Goal: Task Accomplishment & Management: Use online tool/utility

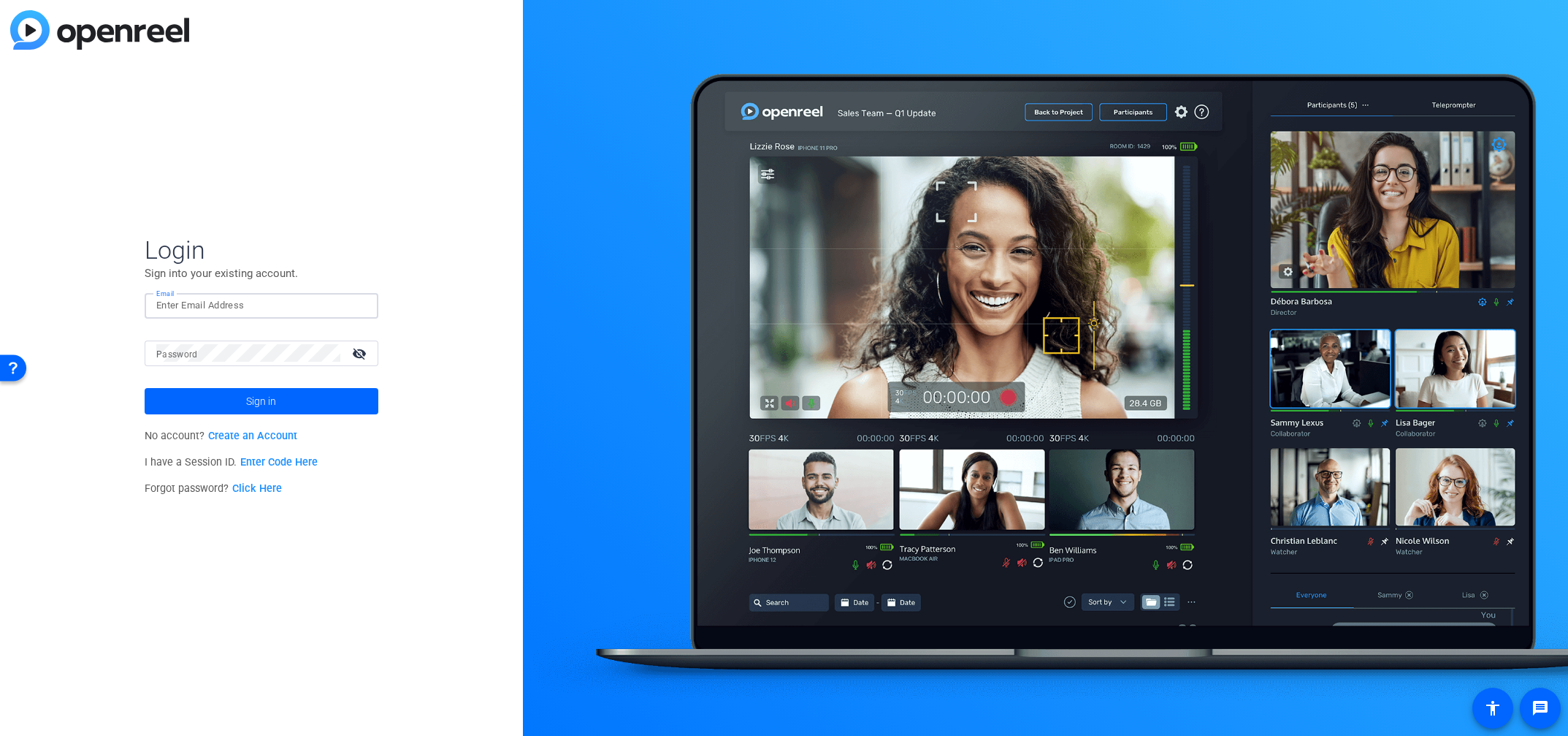
click at [231, 307] on input "Email" at bounding box center [262, 305] width 210 height 18
type input "[PERSON_NAME][EMAIL_ADDRESS][PERSON_NAME][PERSON_NAME][DOMAIN_NAME]"
click at [144, 388] on button "Sign in" at bounding box center [261, 401] width 233 height 26
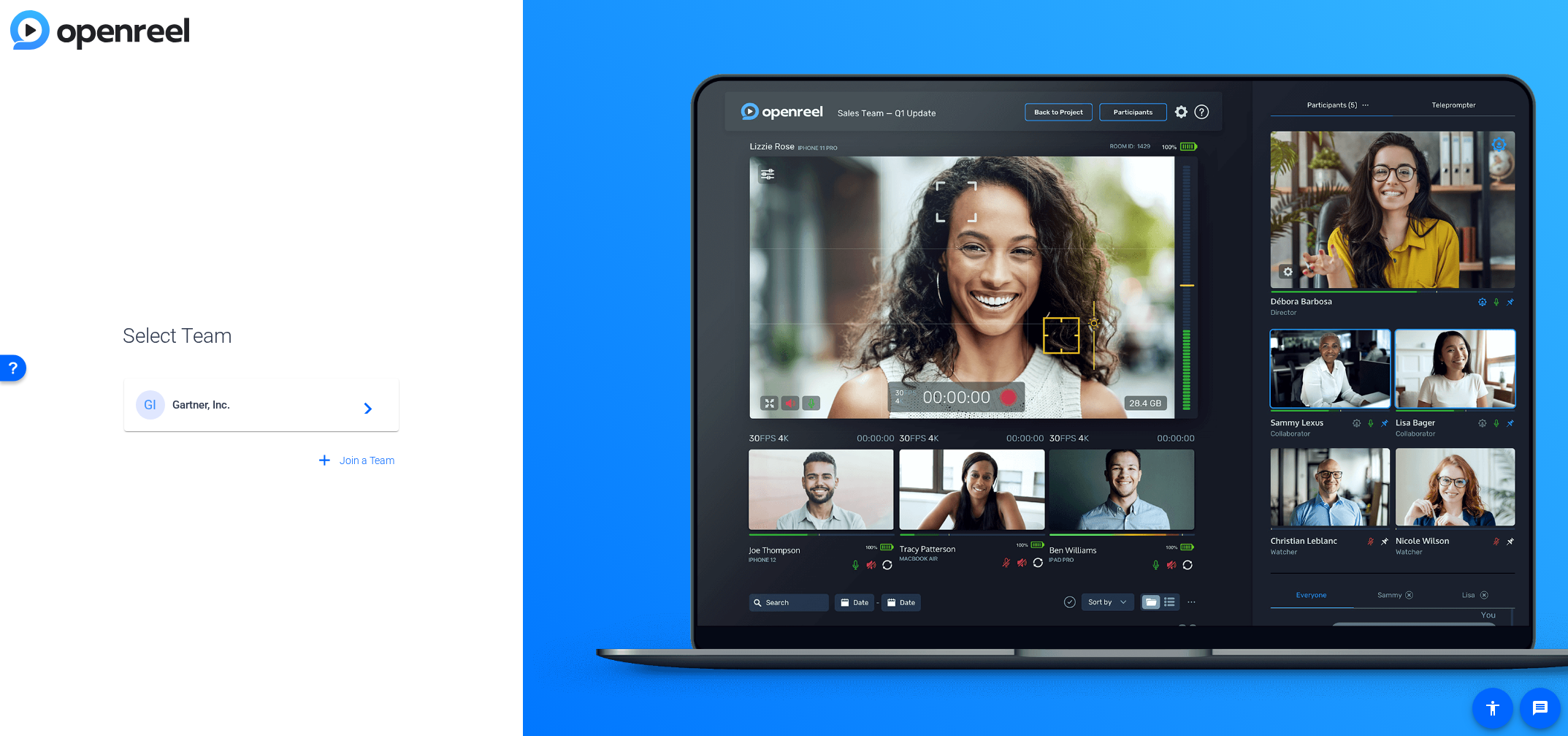
click at [210, 391] on div "GI Gartner, Inc. navigate_next" at bounding box center [261, 405] width 251 height 29
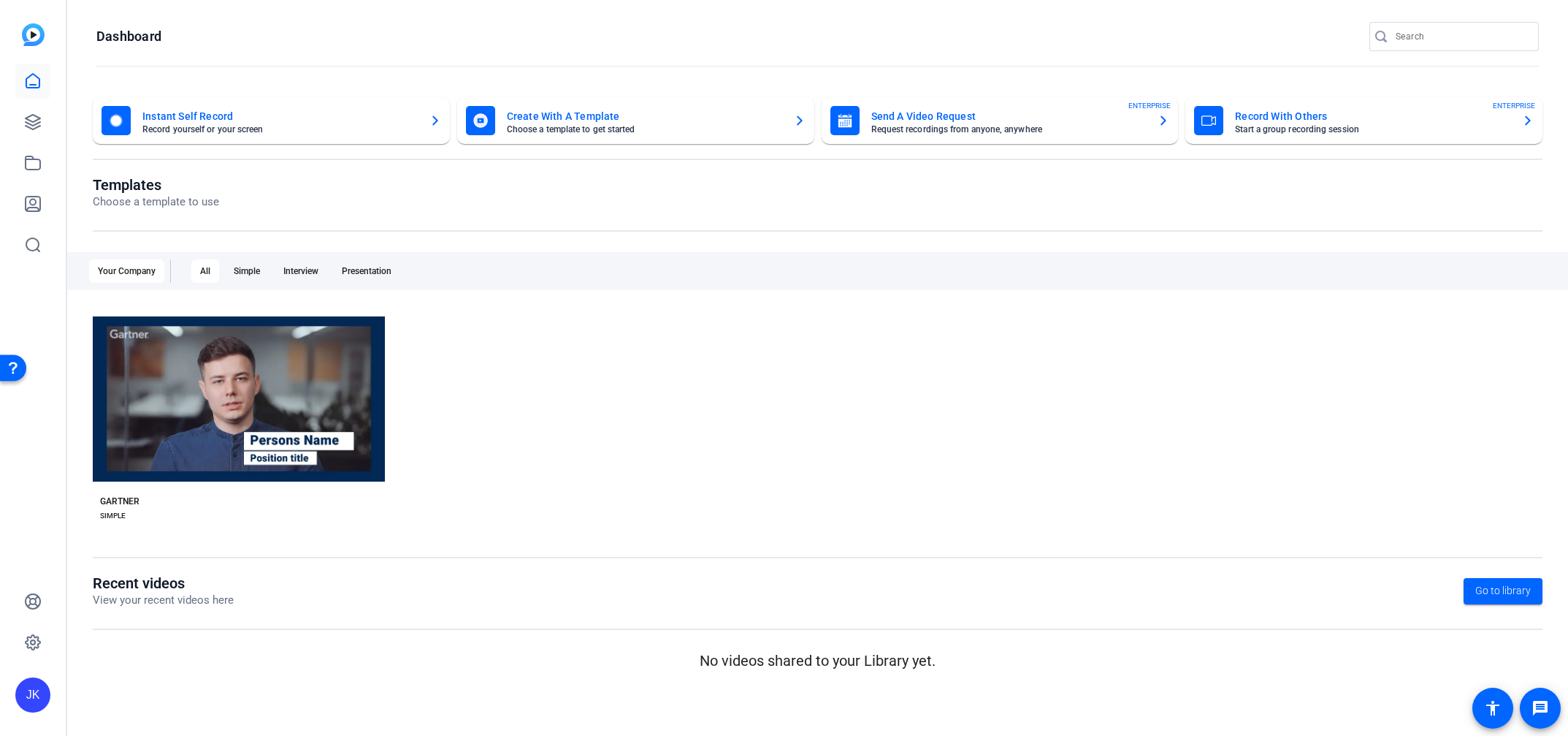
click at [687, 436] on div "check_circle Start with Gartner play_arrow Preview Gartner GARTNER SIMPLE" at bounding box center [818, 423] width 1450 height 227
click at [31, 82] on icon at bounding box center [32, 81] width 18 height 18
click at [306, 274] on div "Interview" at bounding box center [301, 271] width 52 height 23
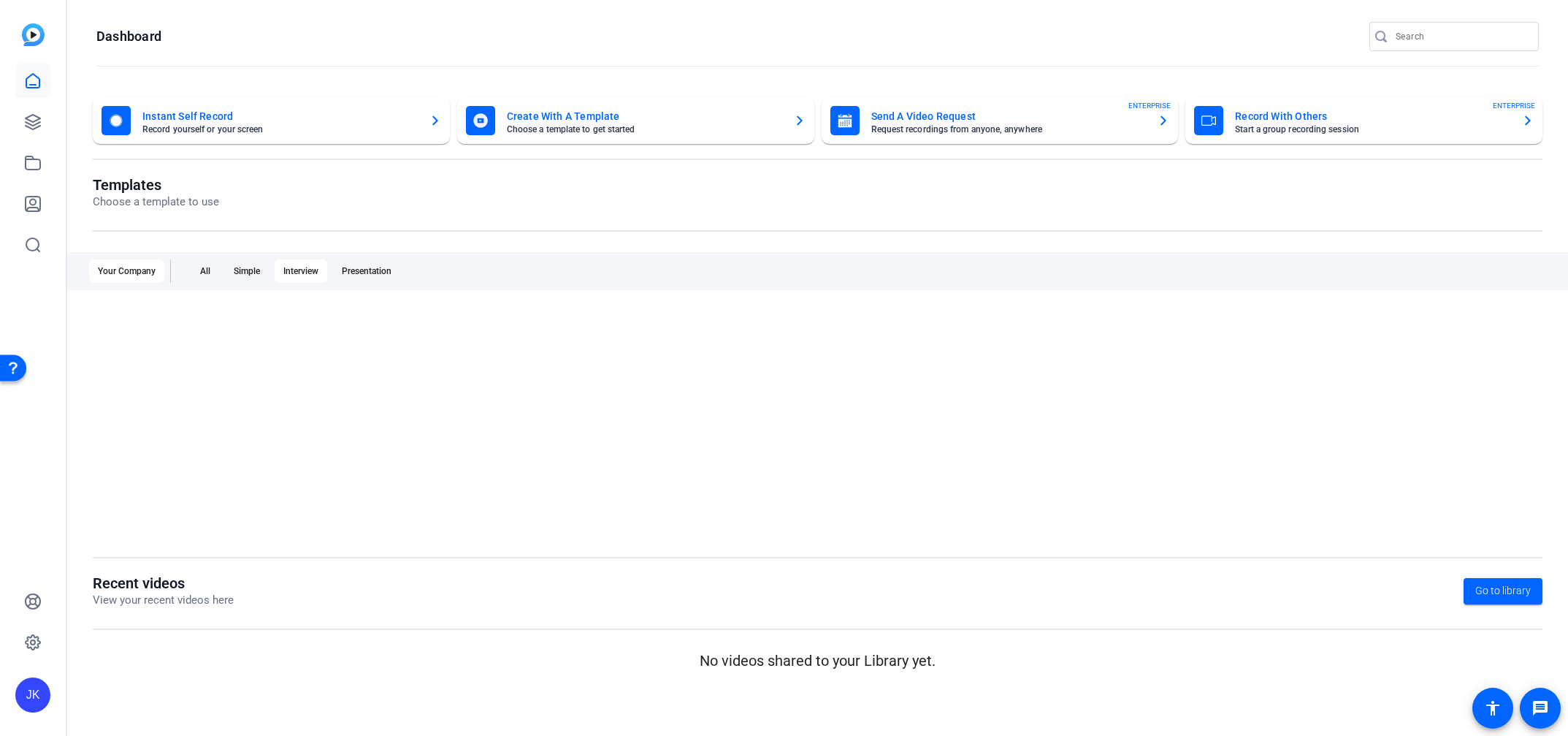
click at [614, 470] on div at bounding box center [818, 423] width 1450 height 227
click at [32, 35] on img at bounding box center [33, 34] width 22 height 22
click at [1286, 122] on mat-card-title "Record With Others" at bounding box center [1372, 116] width 276 height 18
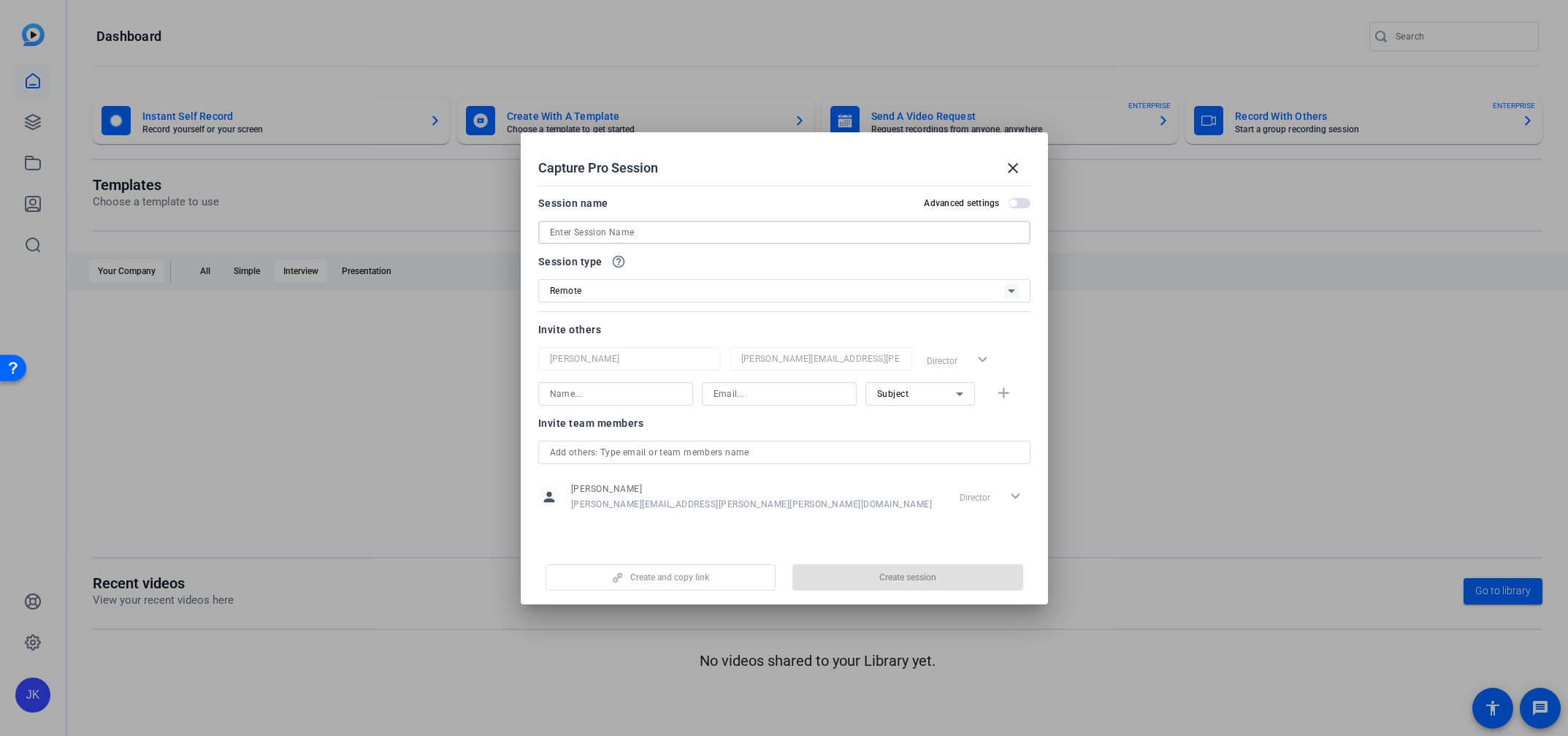
click at [617, 238] on input at bounding box center [784, 232] width 469 height 18
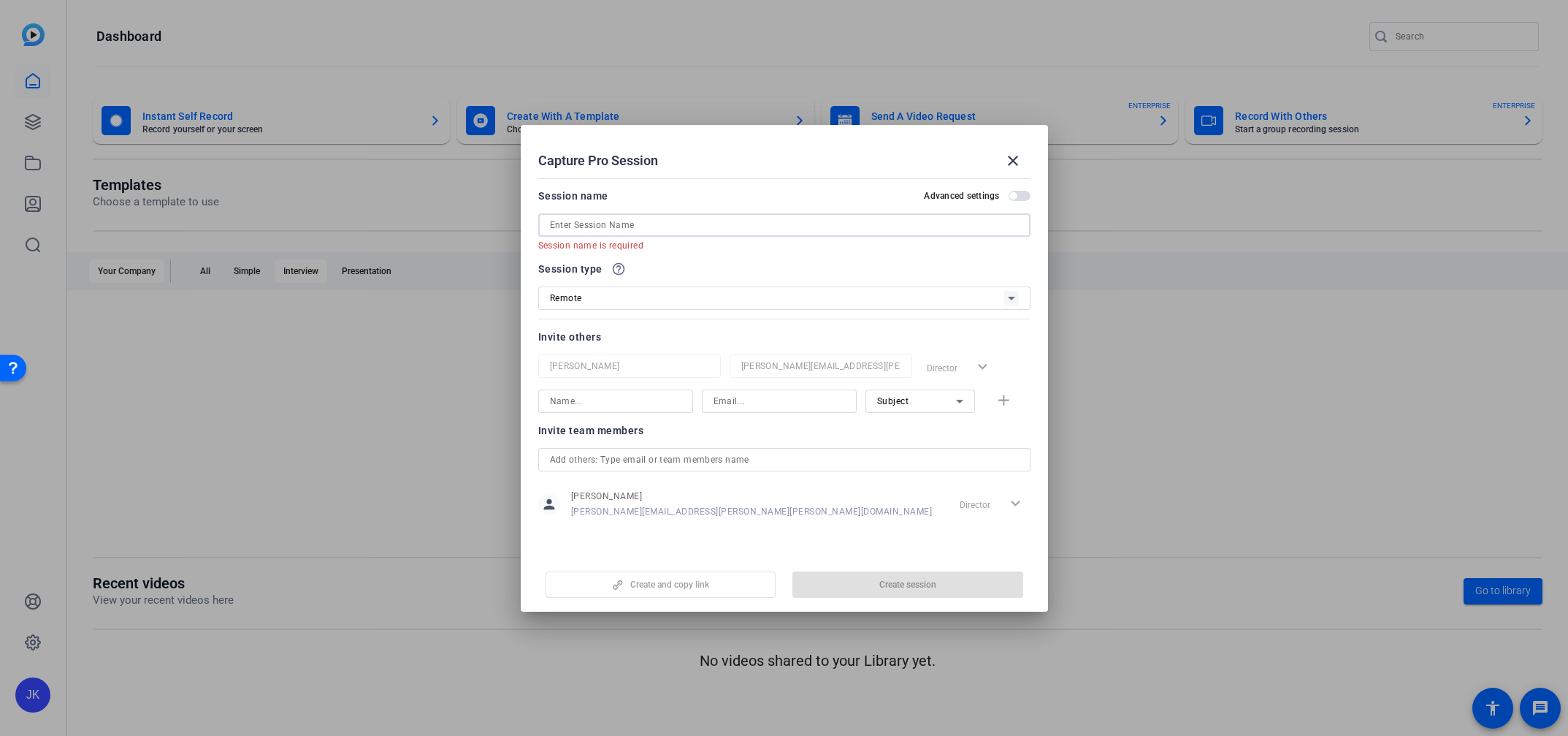
click at [599, 227] on input at bounding box center [784, 225] width 469 height 18
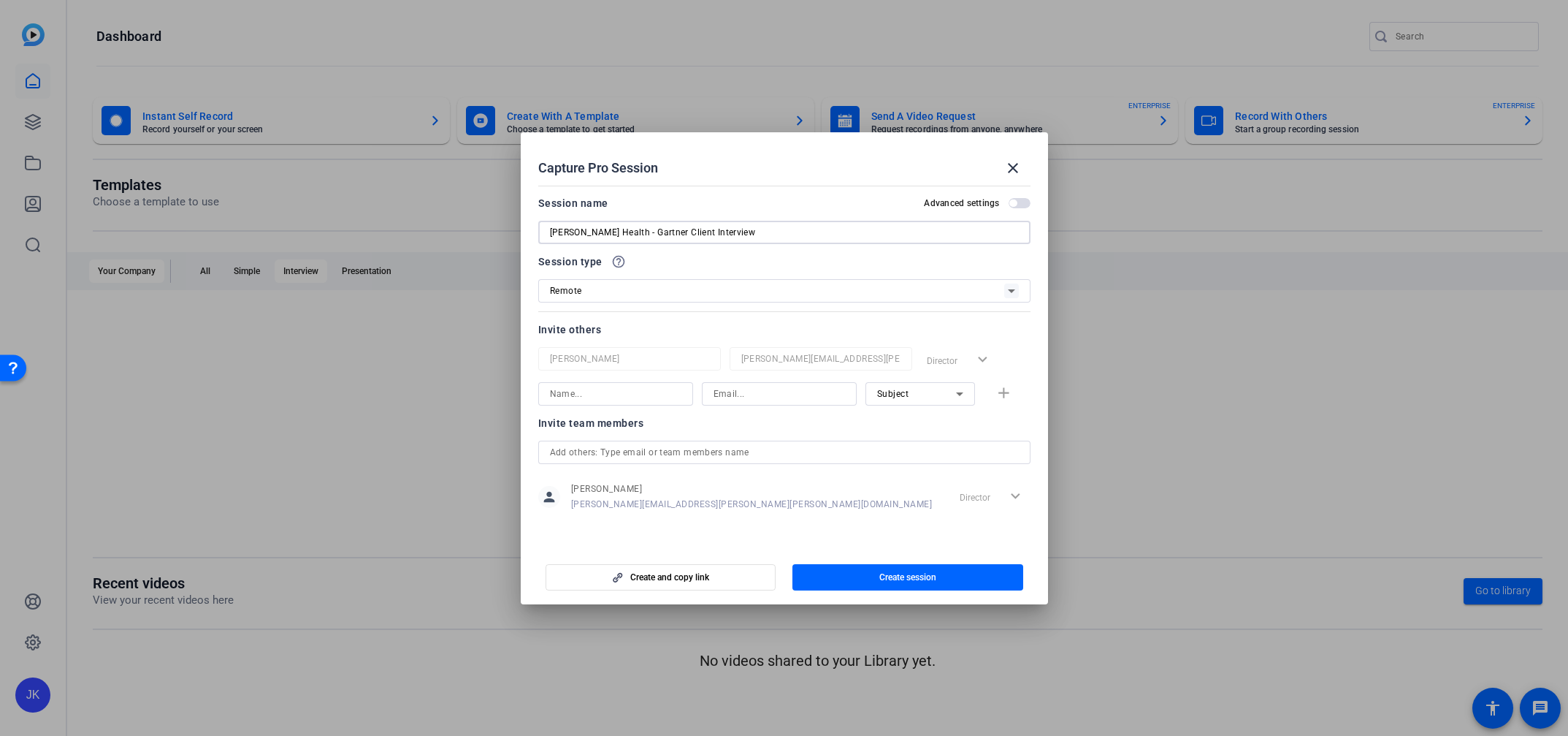
type input "[PERSON_NAME] Health - Gartner Client Interview"
click at [630, 320] on div "Invite others" at bounding box center [784, 329] width 492 height 18
click at [648, 323] on div "Invite others" at bounding box center [784, 329] width 492 height 18
click at [898, 173] on div "Capture Pro Session close" at bounding box center [784, 168] width 492 height 35
click at [576, 399] on input at bounding box center [615, 393] width 131 height 18
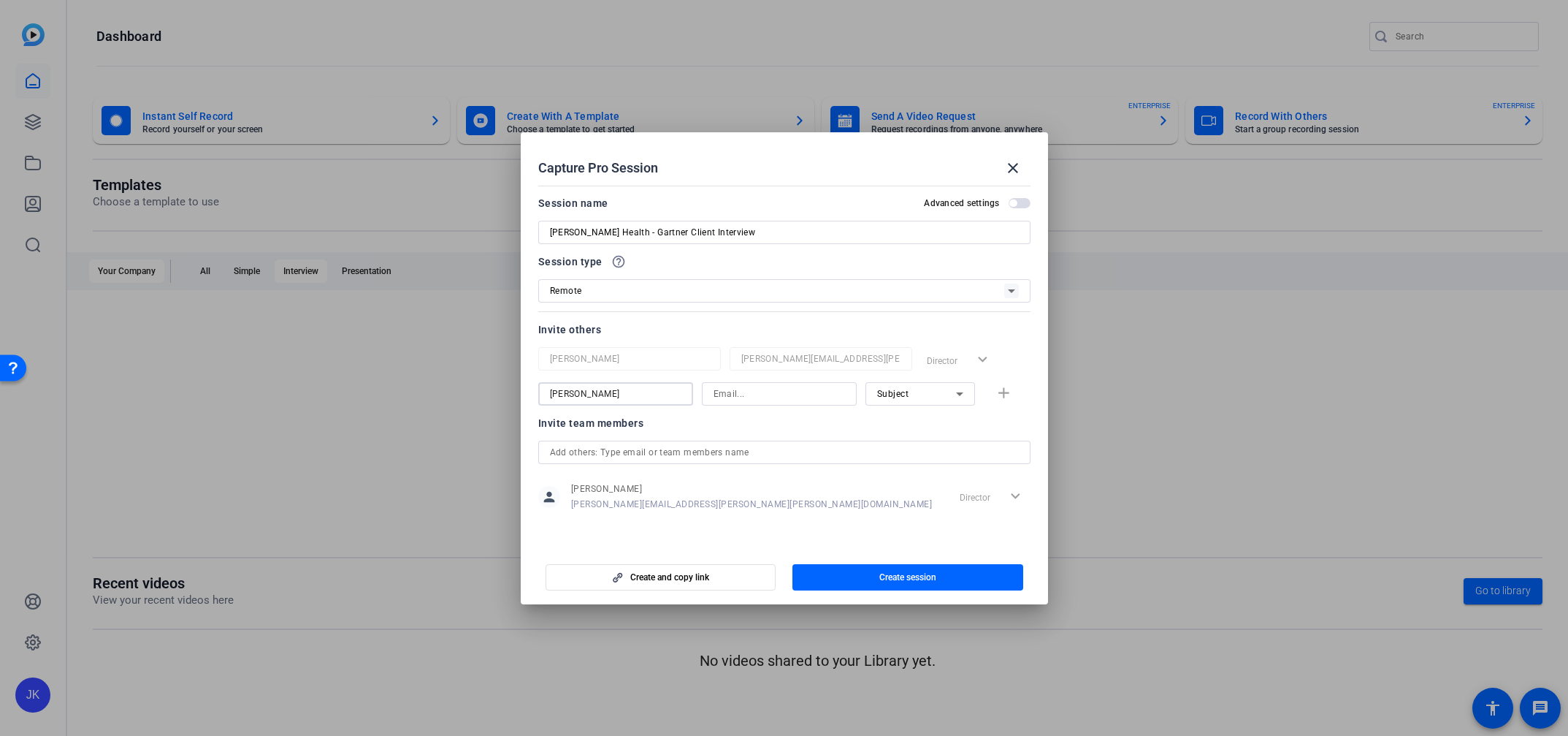
type input "Ella Cassidy"
click at [749, 396] on input at bounding box center [779, 393] width 131 height 18
paste input "ella.cassidy@gartner.com"
type input "ella.cassidy@gartner.com"
click at [955, 392] on icon at bounding box center [959, 393] width 18 height 18
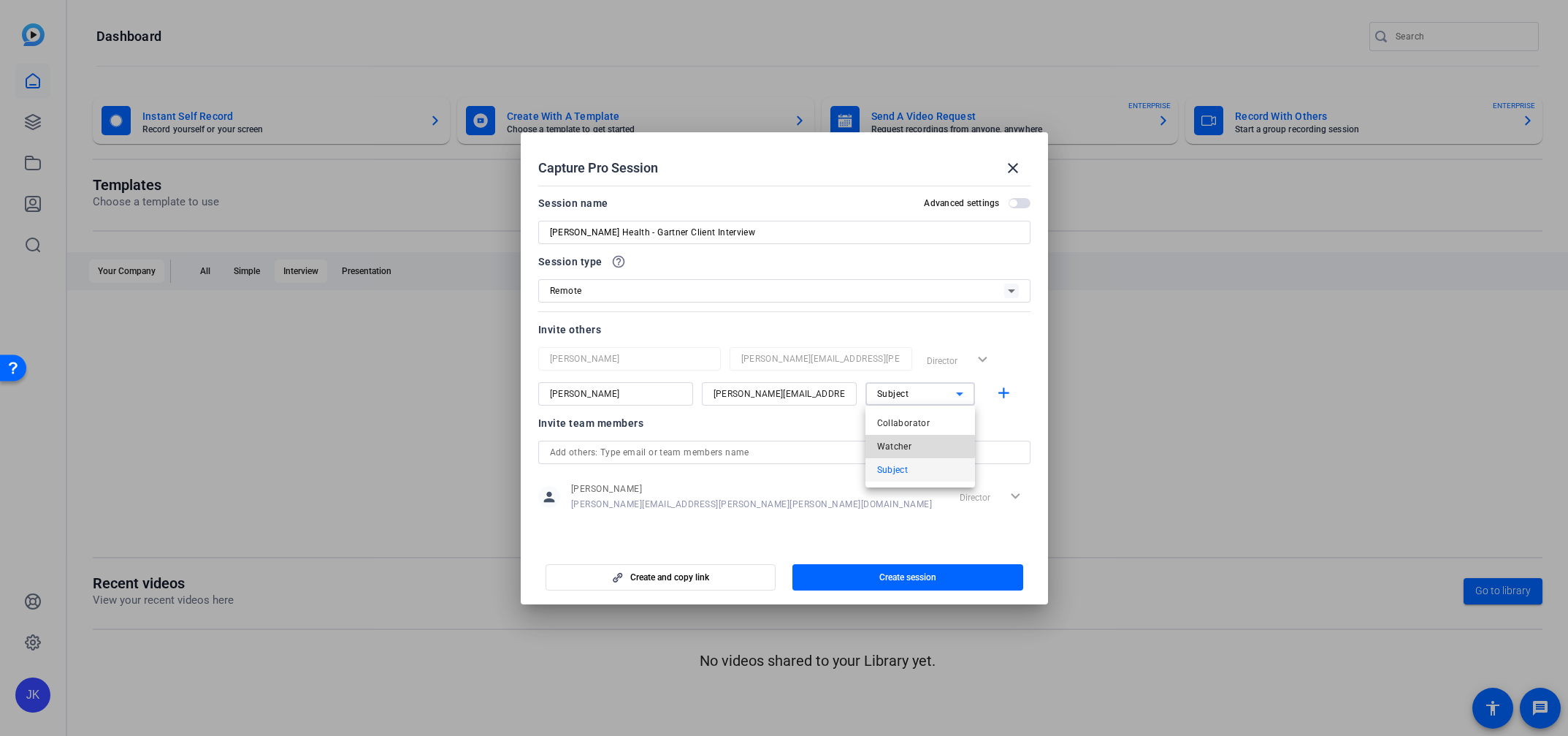
click at [911, 446] on mat-option "Watcher" at bounding box center [920, 446] width 110 height 23
click at [852, 579] on span "button" at bounding box center [908, 577] width 231 height 35
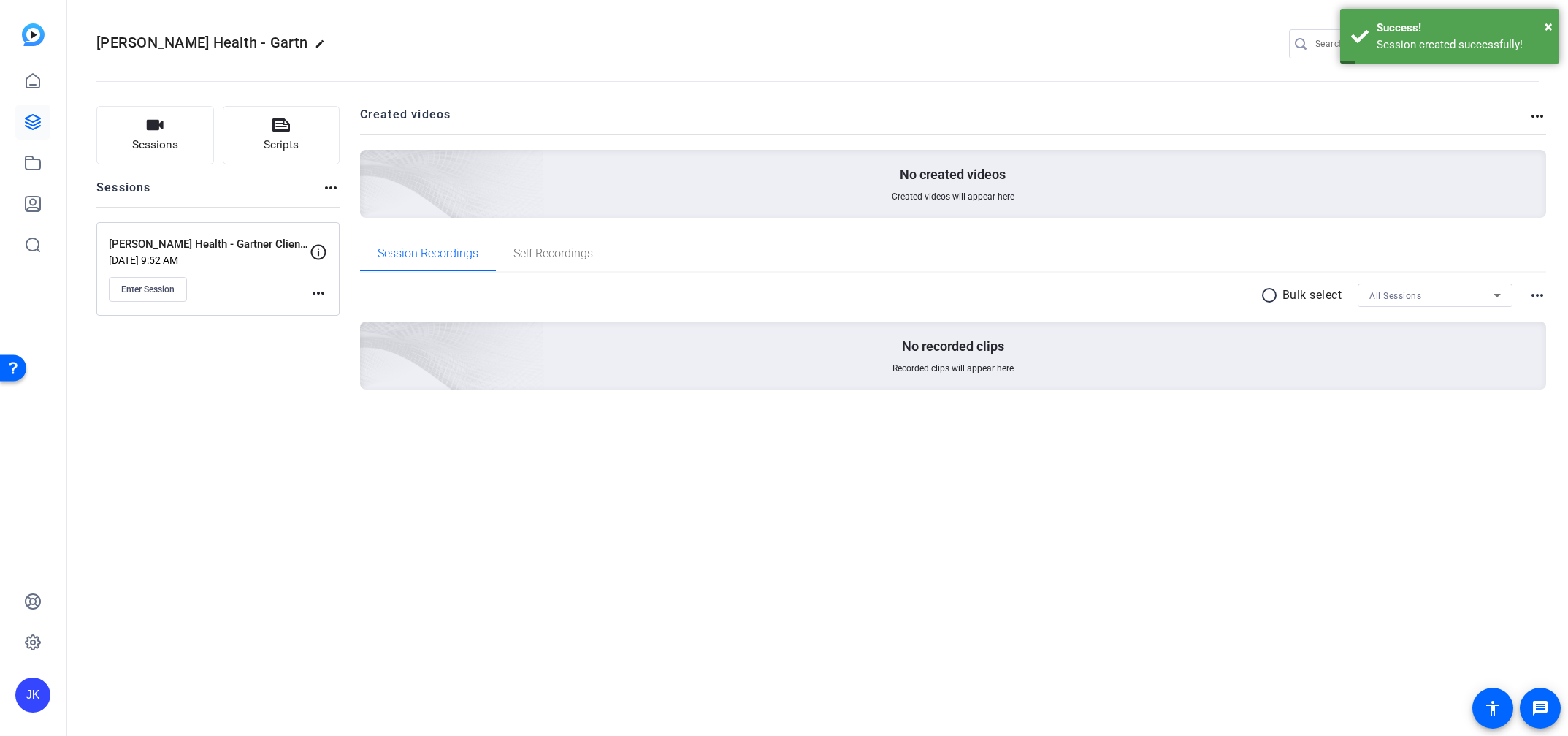
click at [312, 291] on mat-icon "more_horiz" at bounding box center [318, 293] width 18 height 18
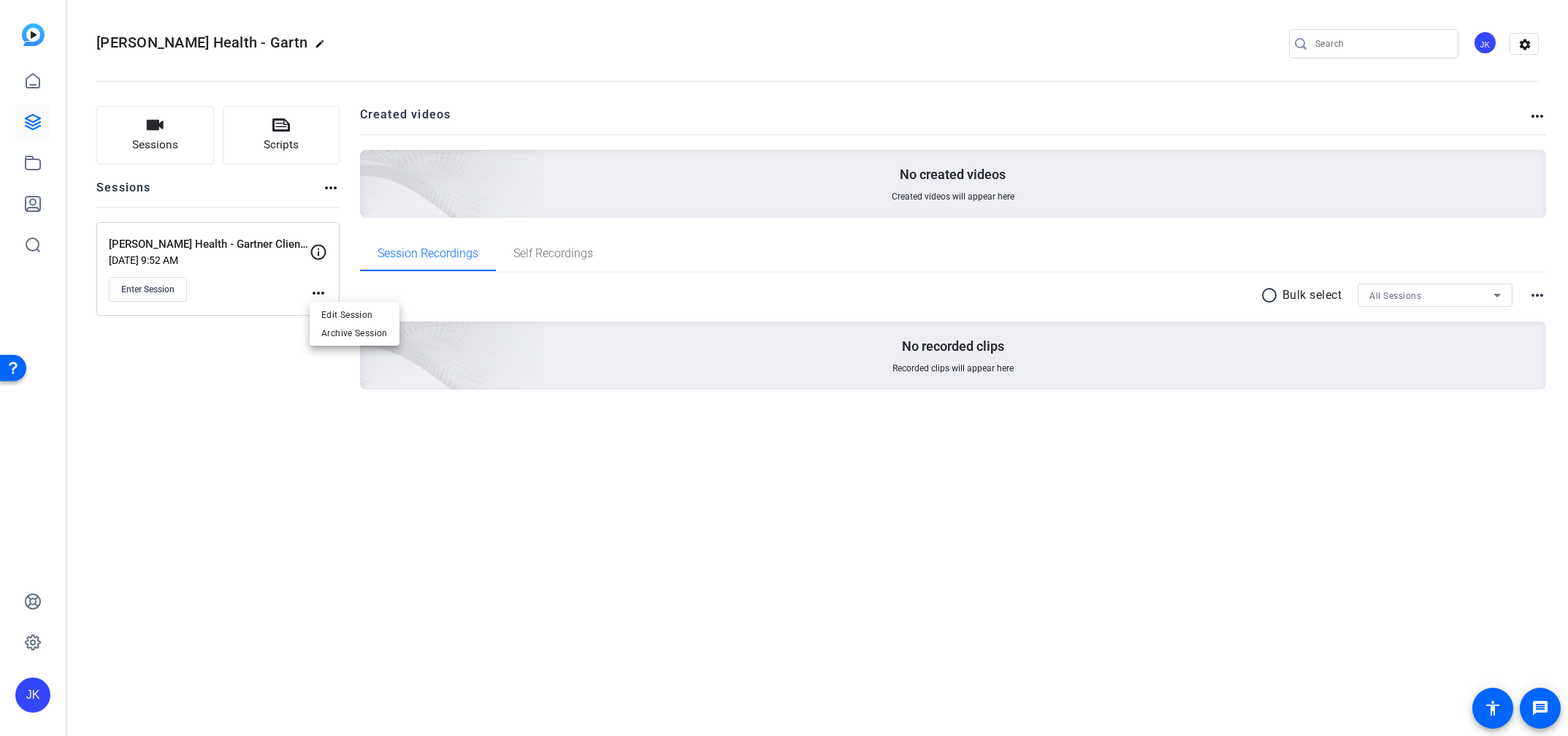
click at [148, 287] on div at bounding box center [784, 368] width 1568 height 736
click at [143, 290] on span "Enter Session" at bounding box center [147, 289] width 53 height 12
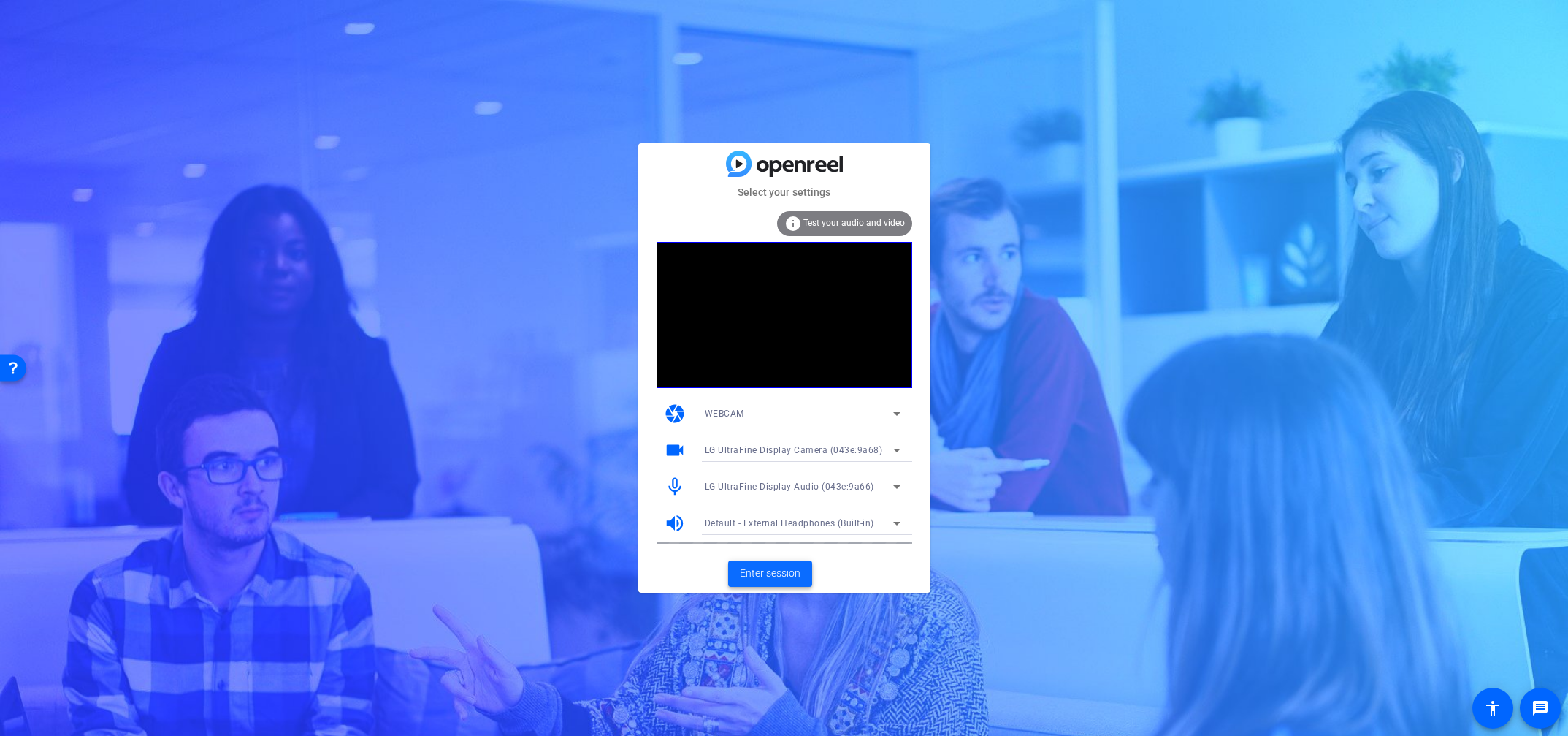
click at [766, 573] on span "Enter session" at bounding box center [769, 573] width 61 height 15
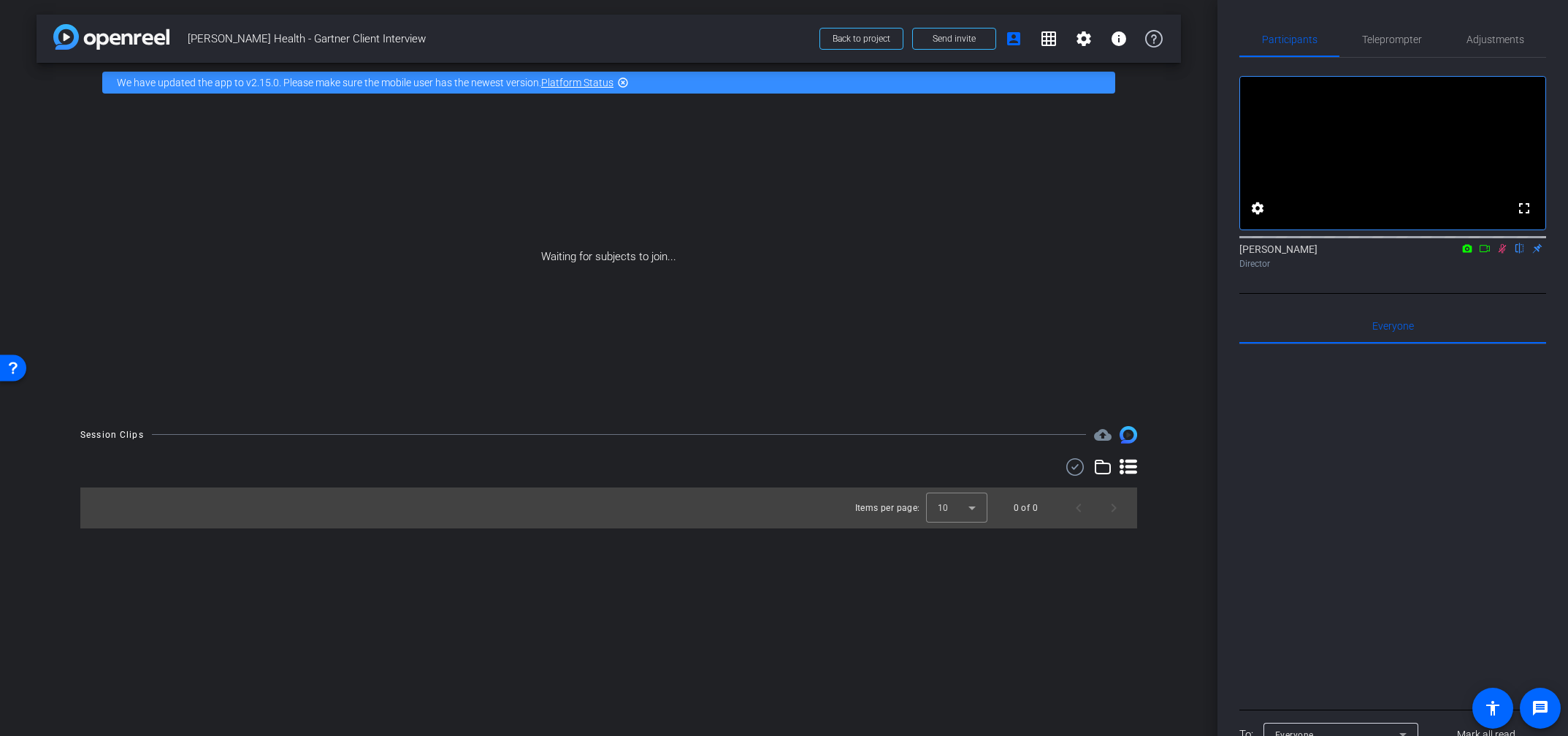
drag, startPoint x: 1482, startPoint y: 267, endPoint x: 1474, endPoint y: 268, distance: 8.1
click at [1482, 254] on icon at bounding box center [1484, 248] width 12 height 10
click at [1470, 268] on div "[PERSON_NAME] Director" at bounding box center [1392, 256] width 306 height 28
click at [960, 42] on span "Send invite" at bounding box center [954, 38] width 43 height 12
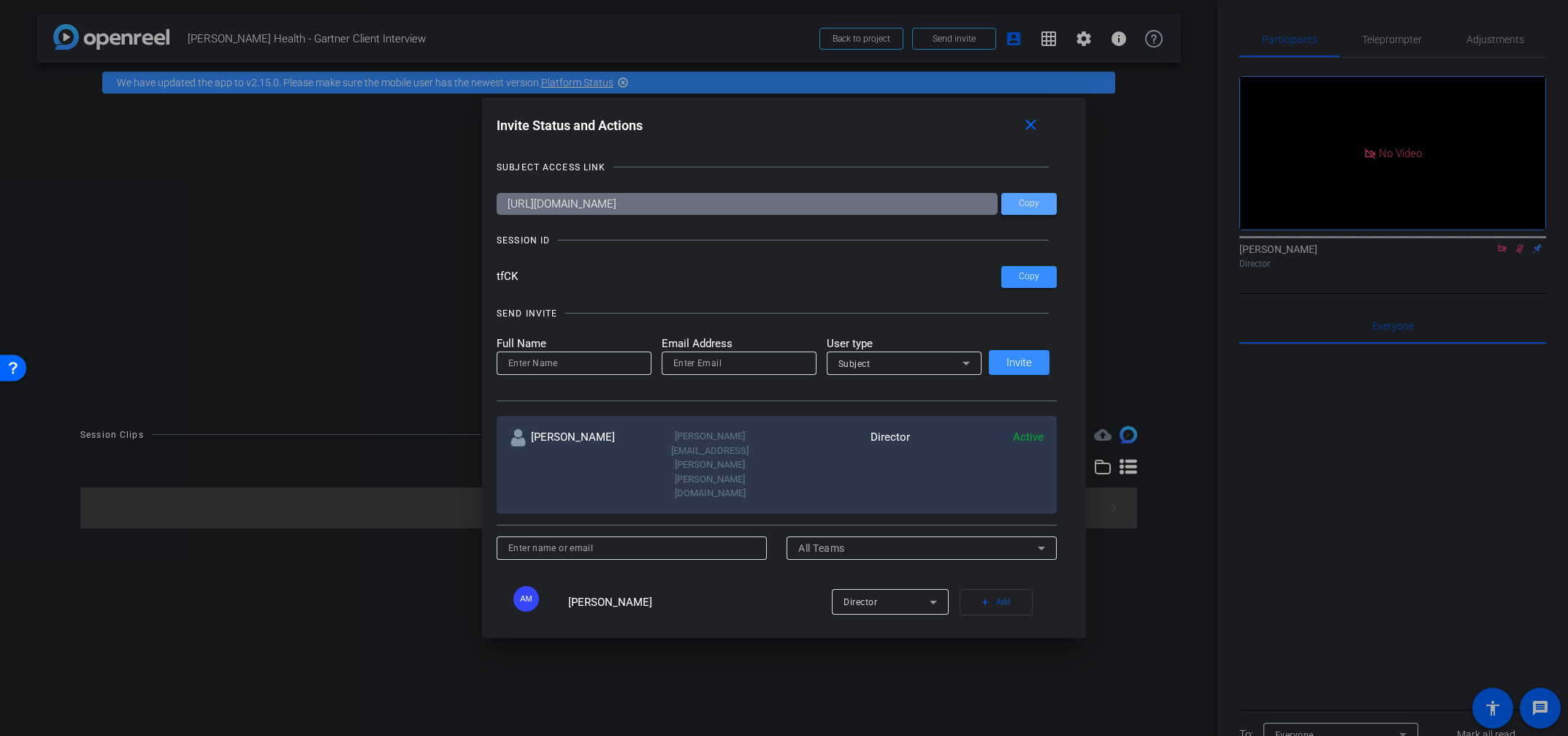
click at [1029, 204] on span "Copy" at bounding box center [1029, 204] width 21 height 11
drag, startPoint x: 524, startPoint y: 279, endPoint x: 499, endPoint y: 278, distance: 25.0
click at [499, 278] on div "Invite Status and Actions close SUBJECT ACCESS LINK [URL][DOMAIN_NAME] Copy SES…" at bounding box center [784, 368] width 604 height 541
